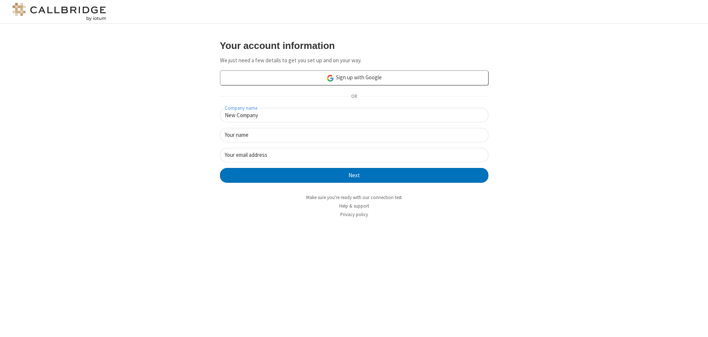
type input "New Company"
type input "New User"
type input "[EMAIL_ADDRESS][DOMAIN_NAME]"
click button "Next" at bounding box center [354, 175] width 269 height 15
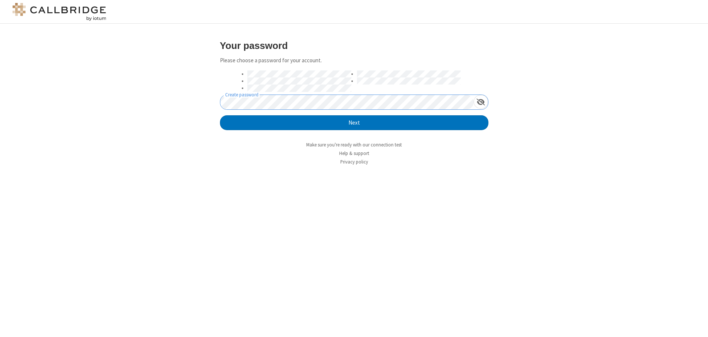
click at [220, 115] on button "Next" at bounding box center [354, 122] width 269 height 15
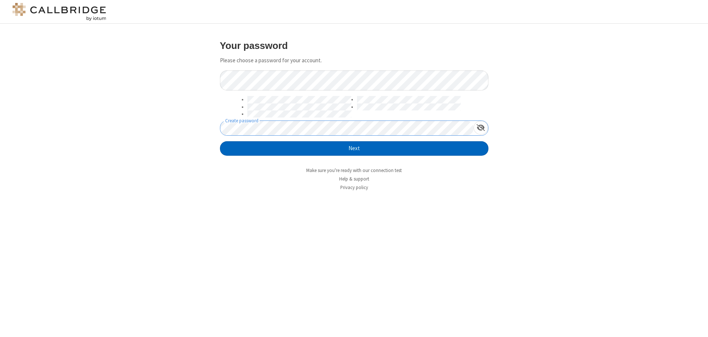
click at [354, 148] on button "Next" at bounding box center [354, 148] width 269 height 15
